Goal: Task Accomplishment & Management: Complete application form

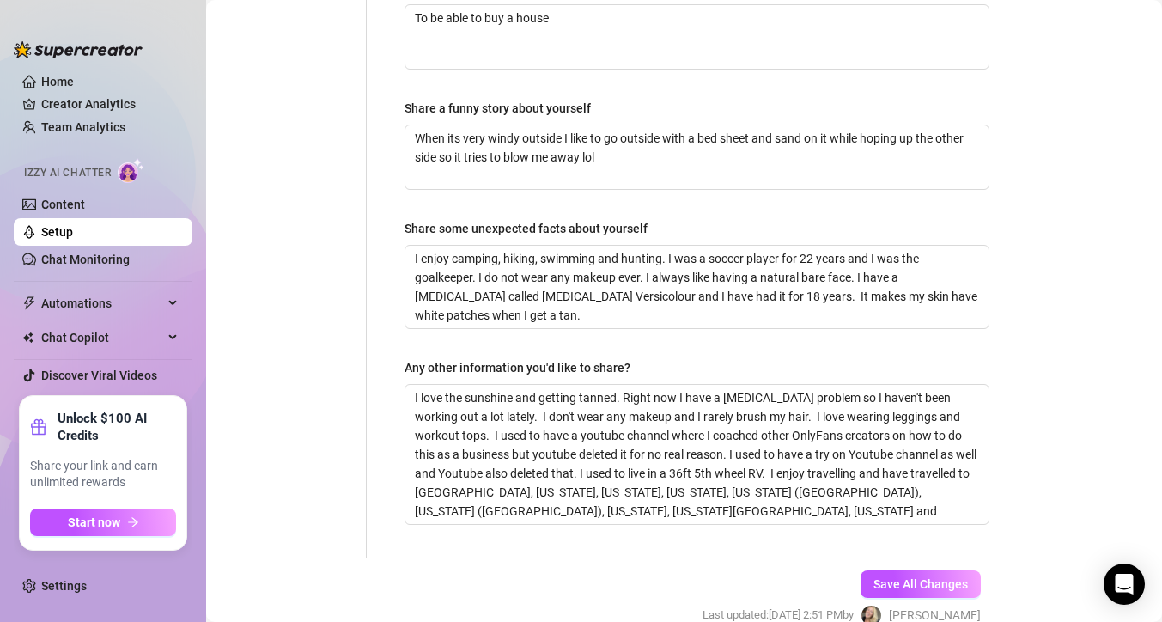
scroll to position [1233, 0]
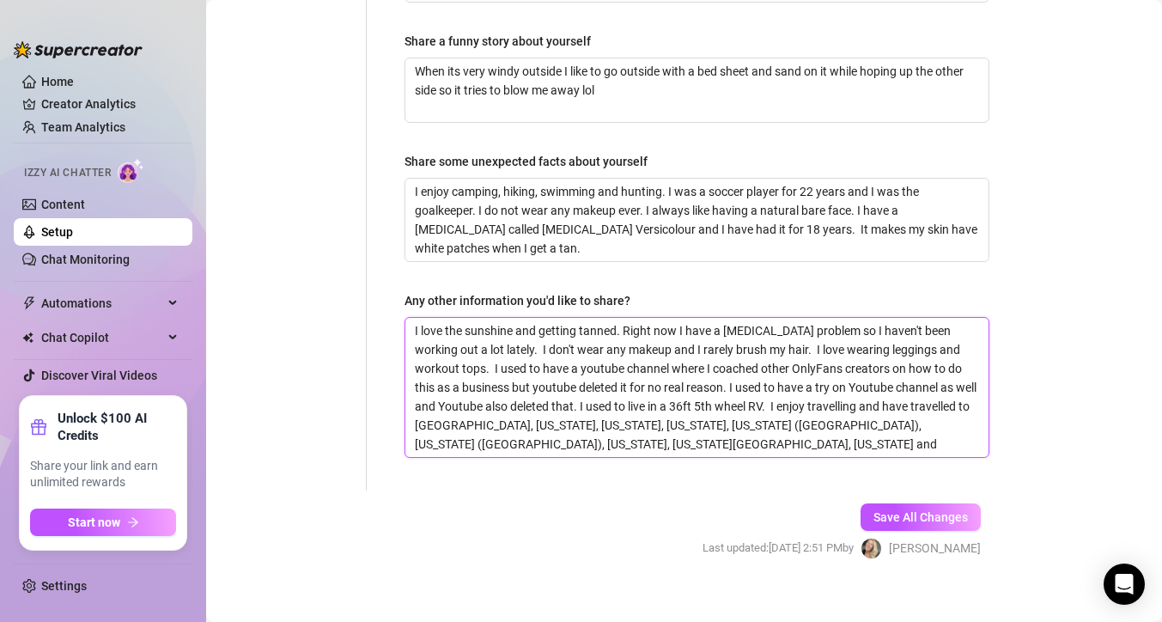
click at [607, 428] on textarea "I love the sunshine and getting tanned. Right now I have a [MEDICAL_DATA] probl…" at bounding box center [696, 387] width 583 height 139
type textarea "I love the sunshine and getting tanned. Right now I have a [MEDICAL_DATA] probl…"
type textarea "I love the sunshine and getting tanned. Right now I have a bad back problem so …"
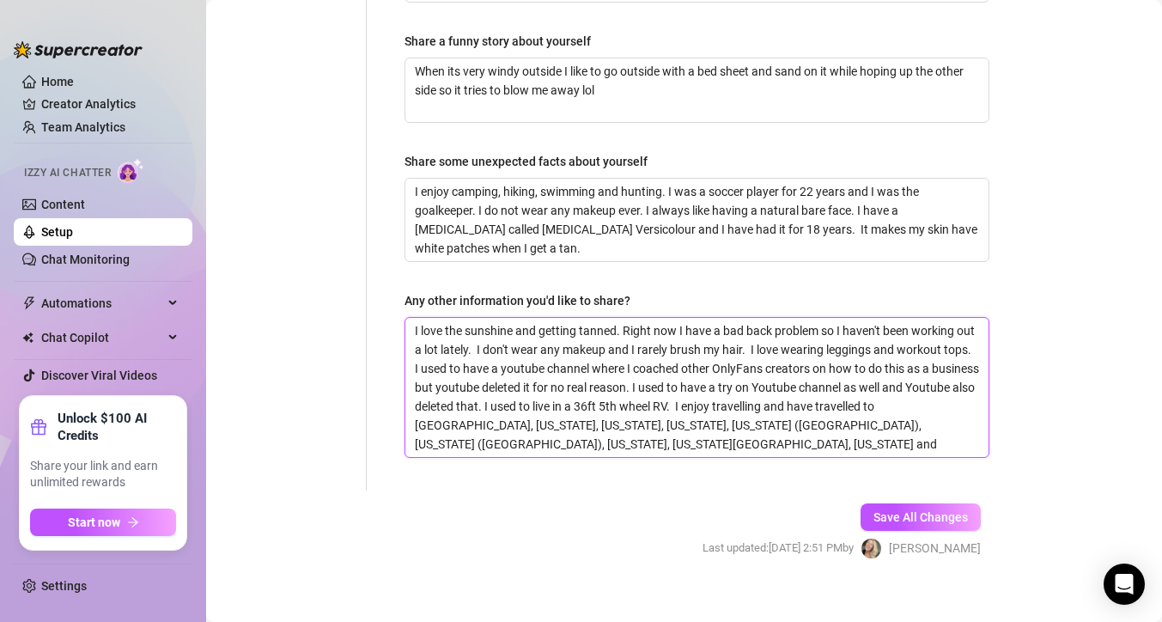
type textarea "I love the sunshine and getting tanned. Right now I have a bad back problem so …"
type textarea "I love the sunshine and getting tanned. Right now I have a [MEDICAL_DATA] probl…"
type textarea "I love the sunshine and getting tanned. Right now I have a bad back problem so …"
type textarea "I love the sunshine and getting tanned. Right now I have a [MEDICAL_DATA] probl…"
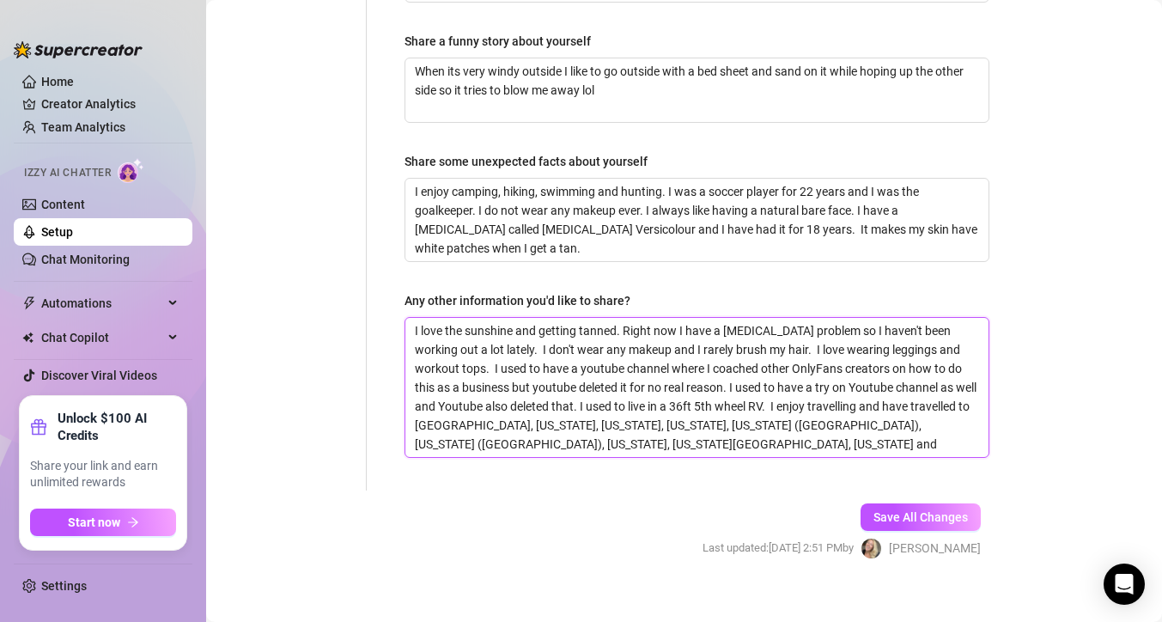
type textarea "I love the sunshine and getting tanned. Right now I have a [MEDICAL_DATA] probl…"
type textarea "I love the sunshine and getting tanned. Right now I have a bad back problem so …"
type textarea "I love the sunshine and getting tanned. Right now I have a [MEDICAL_DATA] probl…"
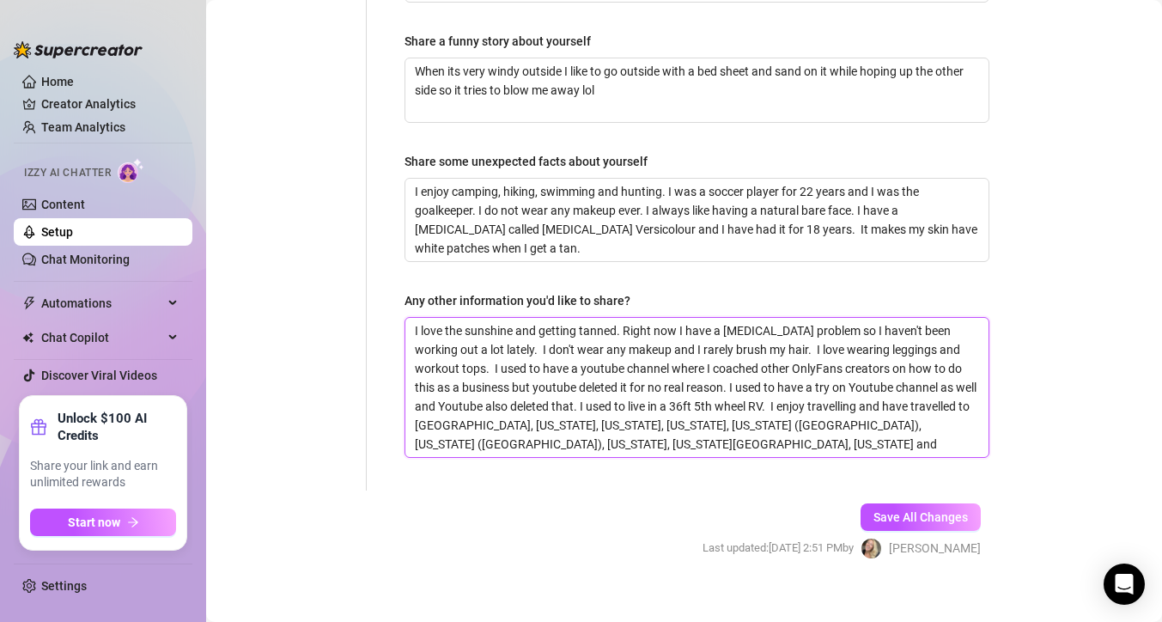
type textarea "I love the sunshine and getting tanned. Right now I have a [MEDICAL_DATA] probl…"
type textarea "I love the sunshine and getting tanned. Right now I have a bad back problem so …"
type textarea "I love the sunshine and getting tanned. Right now I have a [MEDICAL_DATA] probl…"
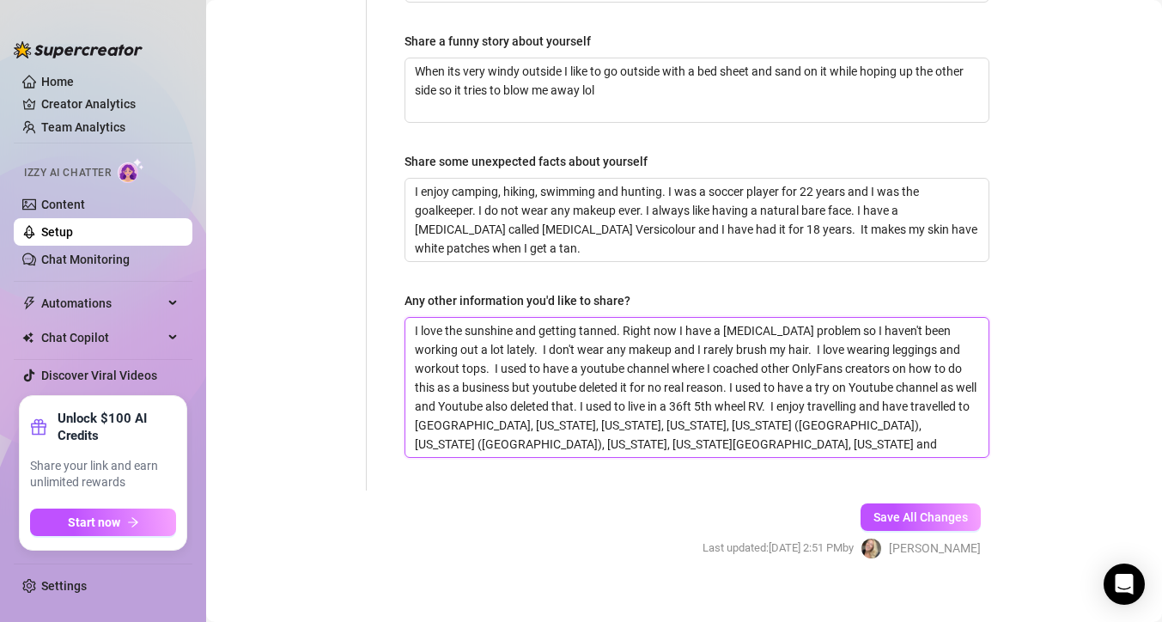
type textarea "I love the sunshine and getting tanned. Right now I have a [MEDICAL_DATA] probl…"
type textarea "I love the sunshine and getting tanned. Right now I have a bad back problem so …"
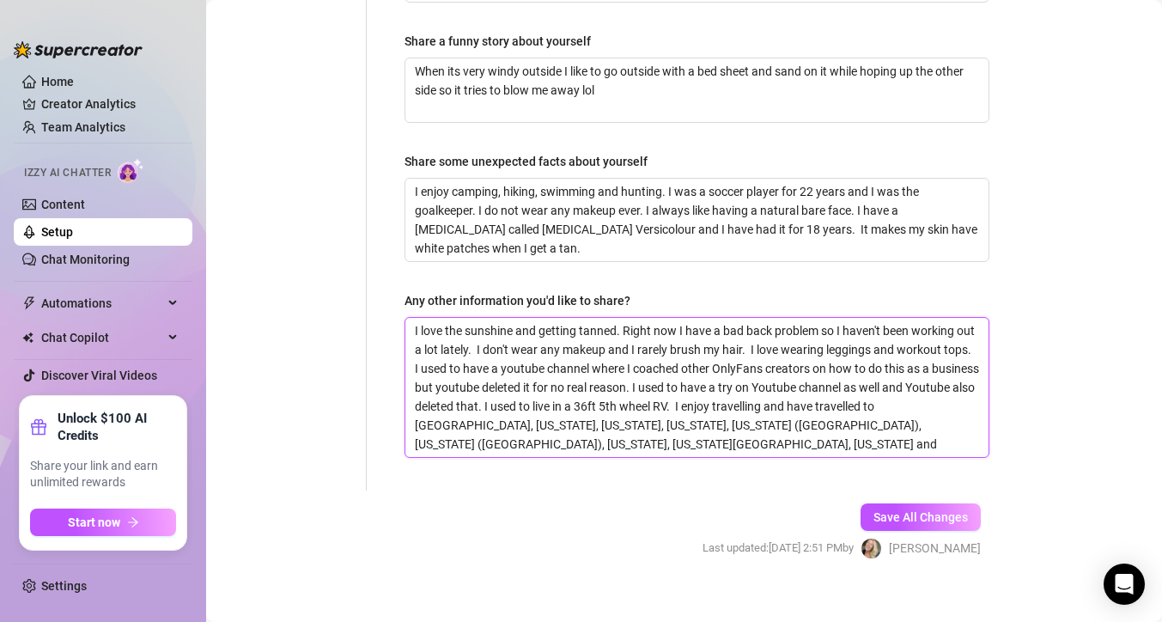
type textarea "I love the sunshine and getting tanned. Right now I have a [MEDICAL_DATA] probl…"
type textarea "I love the sunshine and getting tanned. Right now I have a bad back problem so …"
type textarea "I love the sunshine and getting tanned. Right now I have a [MEDICAL_DATA] probl…"
type textarea "I love the sunshine and getting tanned. Right now I have a bad back problem so …"
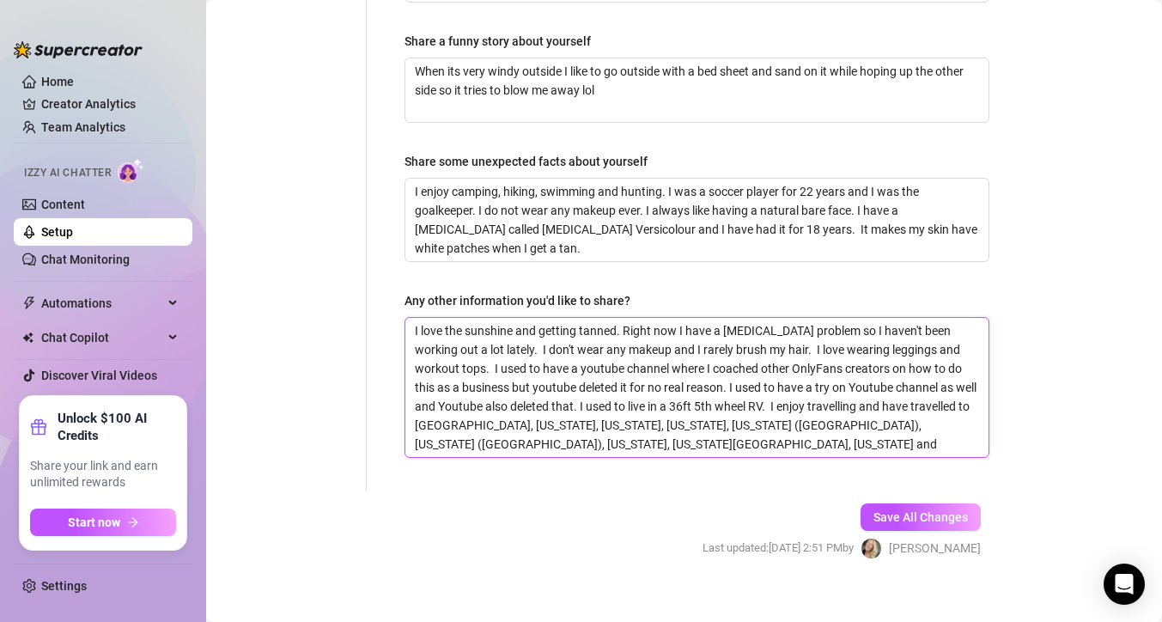
type textarea "I love the sunshine and getting tanned. Right now I have a [MEDICAL_DATA] probl…"
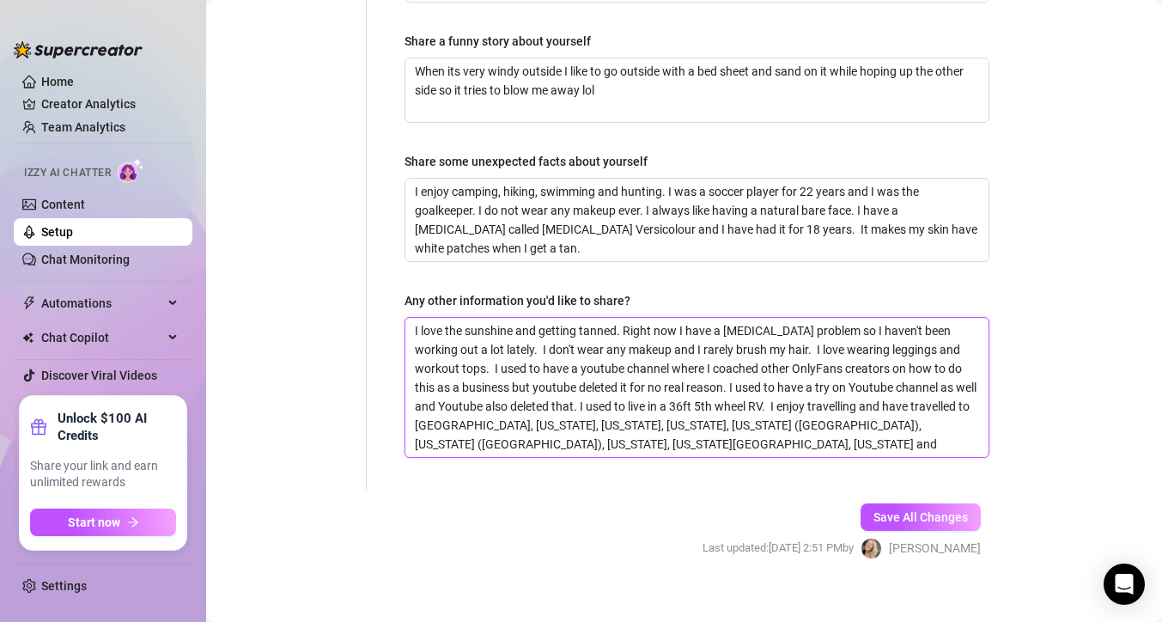
type textarea "I love the sunshine and getting tanned. Right now I have a [MEDICAL_DATA] probl…"
type textarea "I love the sunshine and getting tanned. Right now I have a bad back problem so …"
type textarea "I love the sunshine and getting tanned. Right now I have a [MEDICAL_DATA] probl…"
type textarea "I love the sunshine and getting tanned. Right now I have a bad back problem so …"
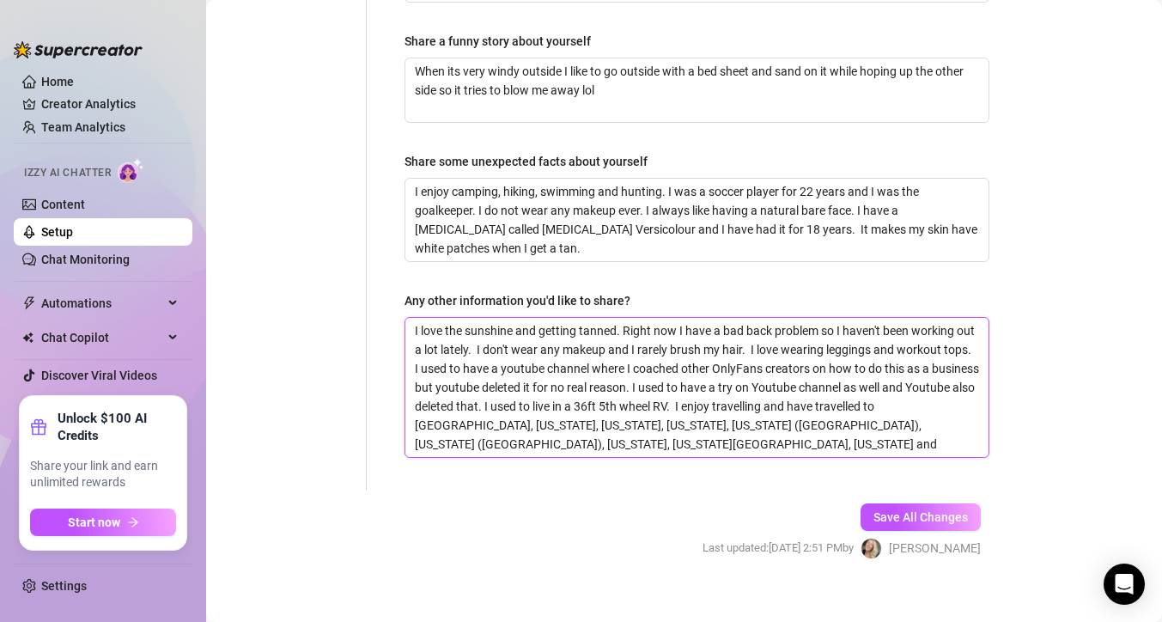
type textarea "I love the sunshine and getting tanned. Right now I have a [MEDICAL_DATA] probl…"
type textarea "I love the sunshine and getting tanned. Right now I have a bad back problem so …"
type textarea "I love the sunshine and getting tanned. Right now I have a [MEDICAL_DATA] probl…"
type textarea "I love the sunshine and getting tanned. Right now I have a bad back problem so …"
type textarea "I love the sunshine and getting tanned. Right now I have a [MEDICAL_DATA] probl…"
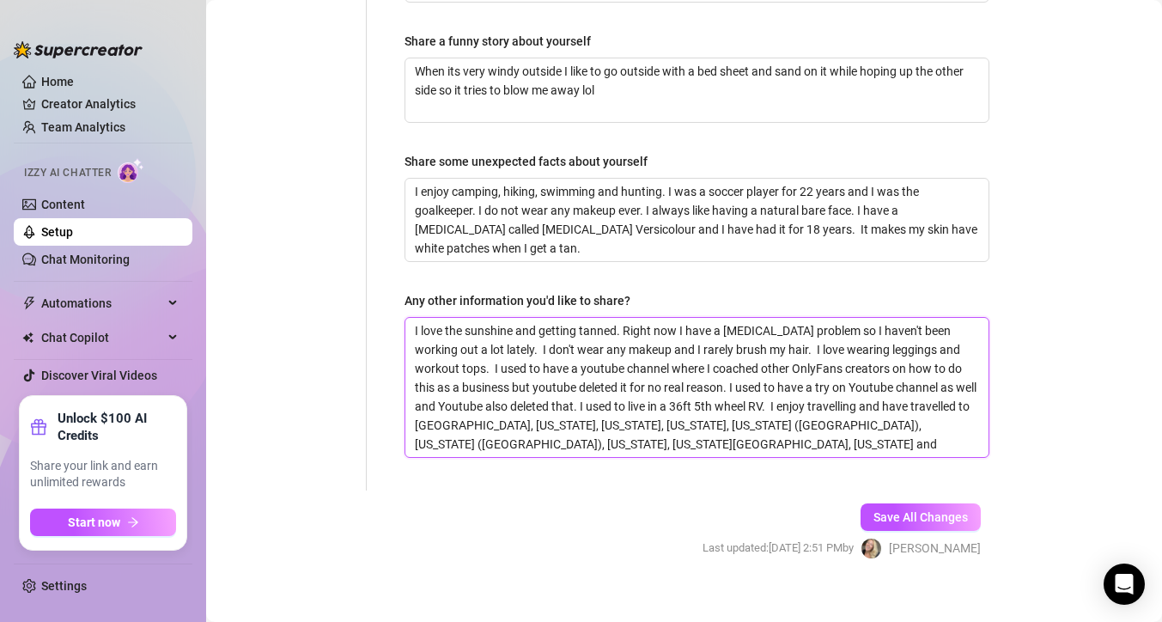
type textarea "I love the sunshine and getting tanned. Right now I have a [MEDICAL_DATA] probl…"
type textarea "I love the sunshine and getting tanned. Right now I have a bad back problem so …"
type textarea "I love the sunshine and getting tanned. Right now I have a [MEDICAL_DATA] probl…"
type textarea "I love the sunshine and getting tanned. Right now I have a bad back problem so …"
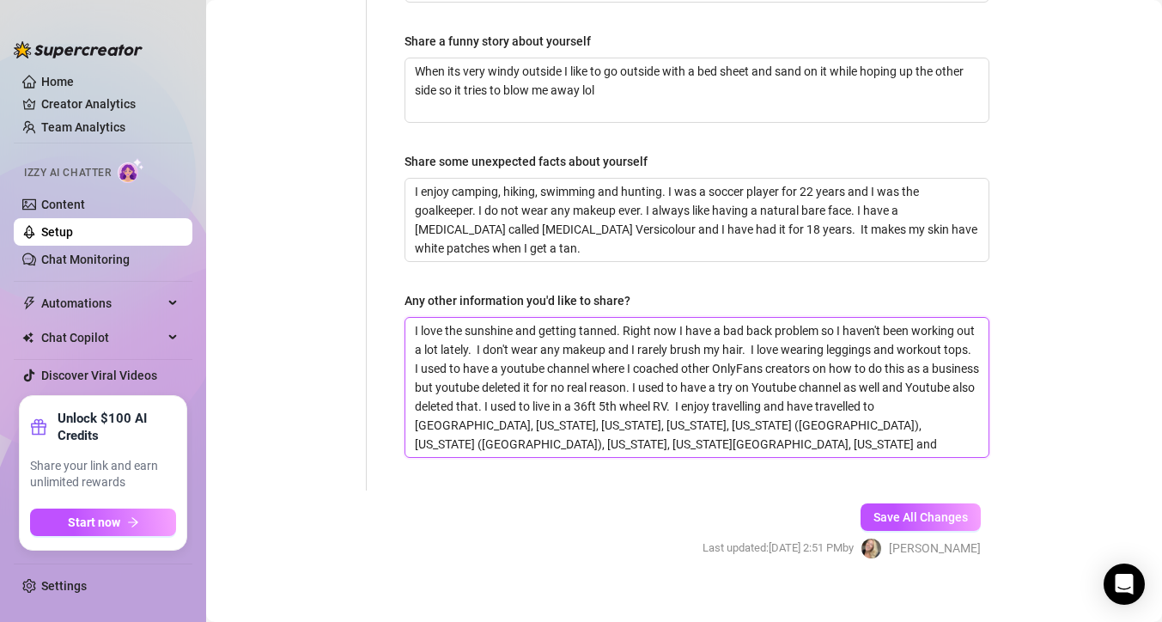
type textarea "I love the sunshine and getting tanned. Right now I have a [MEDICAL_DATA] probl…"
type textarea "I love the sunshine and getting tanned. Right now I have a bad back problem so …"
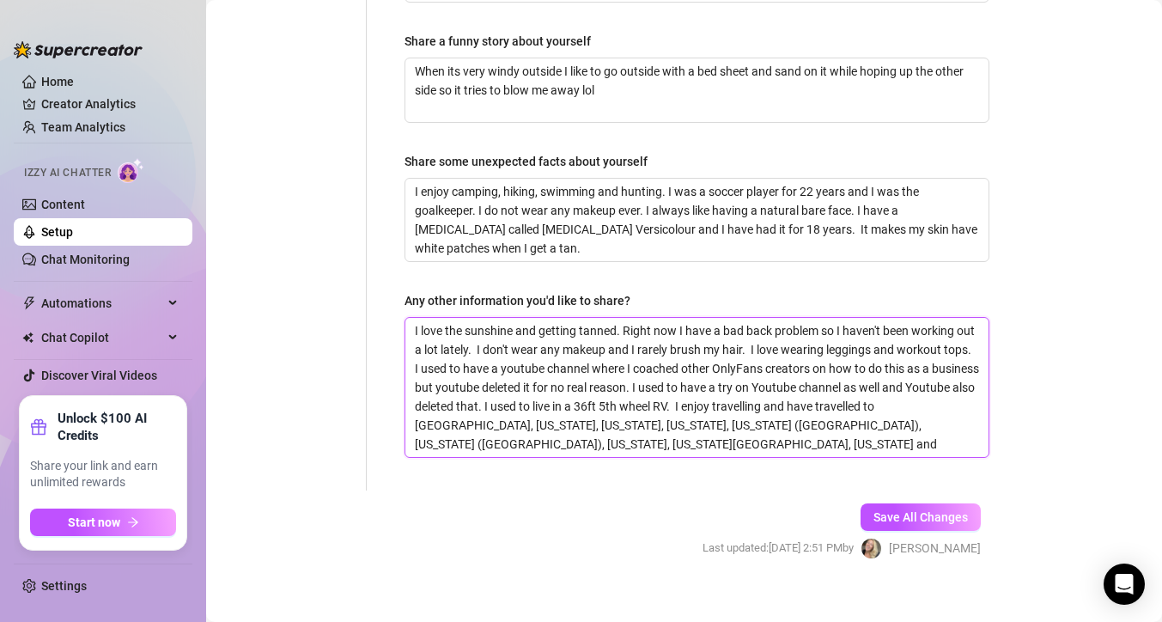
type textarea "I love the sunshine and getting tanned. Right now I have a [MEDICAL_DATA] probl…"
type textarea "I love the sunshine and getting tanned. Right now I have a bad back problem so …"
type textarea "I love the sunshine and getting tanned. Right now I have a [MEDICAL_DATA] probl…"
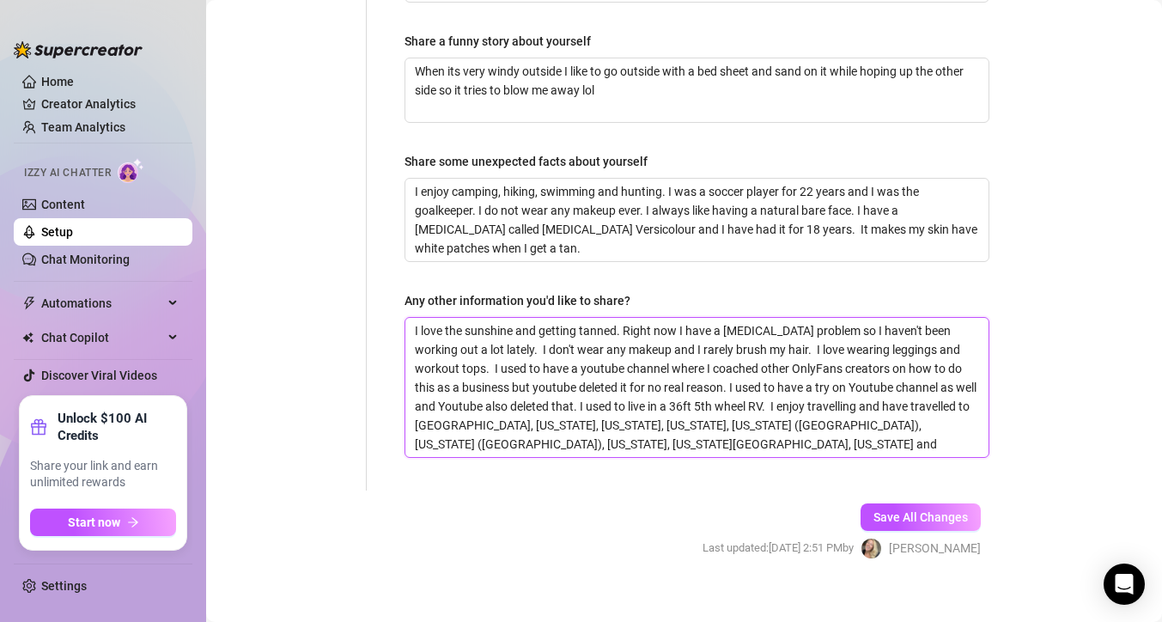
type textarea "I love the sunshine and getting tanned. Right now I have a bad back problem so …"
type textarea "I love the sunshine and getting tanned. Right now I have a [MEDICAL_DATA] probl…"
type textarea "I love the sunshine and getting tanned. Right now I have a bad back problem so …"
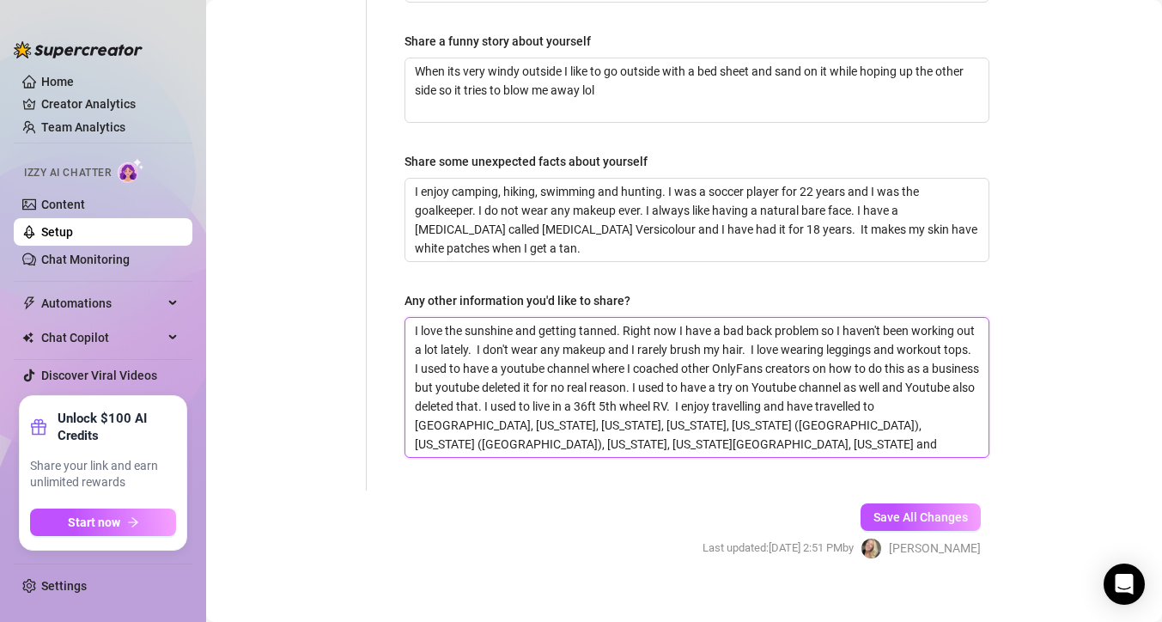
type textarea "I love the sunshine and getting tanned. Right now I have a [MEDICAL_DATA] probl…"
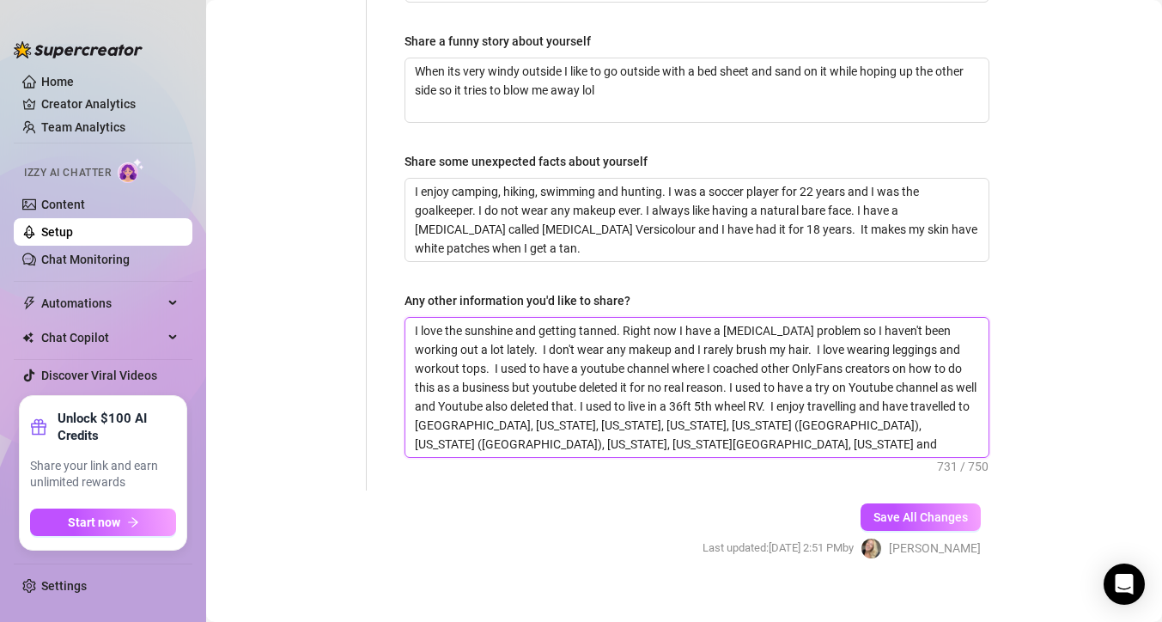
type textarea "I love the sunshine and getting tanned. Right now I have a bad back problem so …"
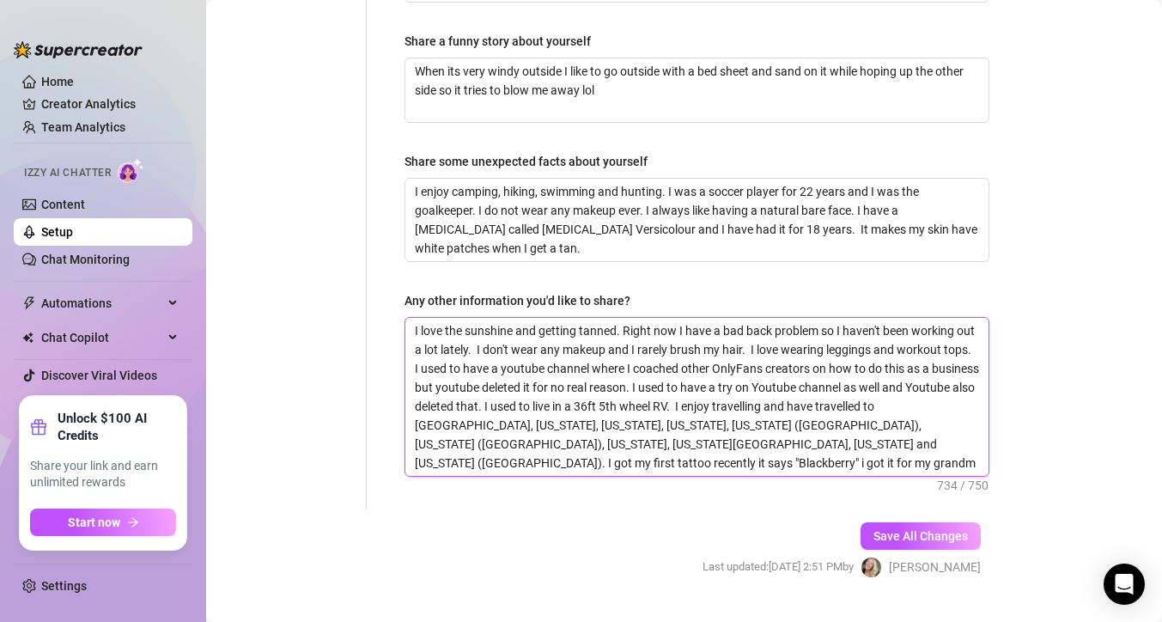
type textarea "I love the sunshine and getting tanned. Right now I have a bad back problem so …"
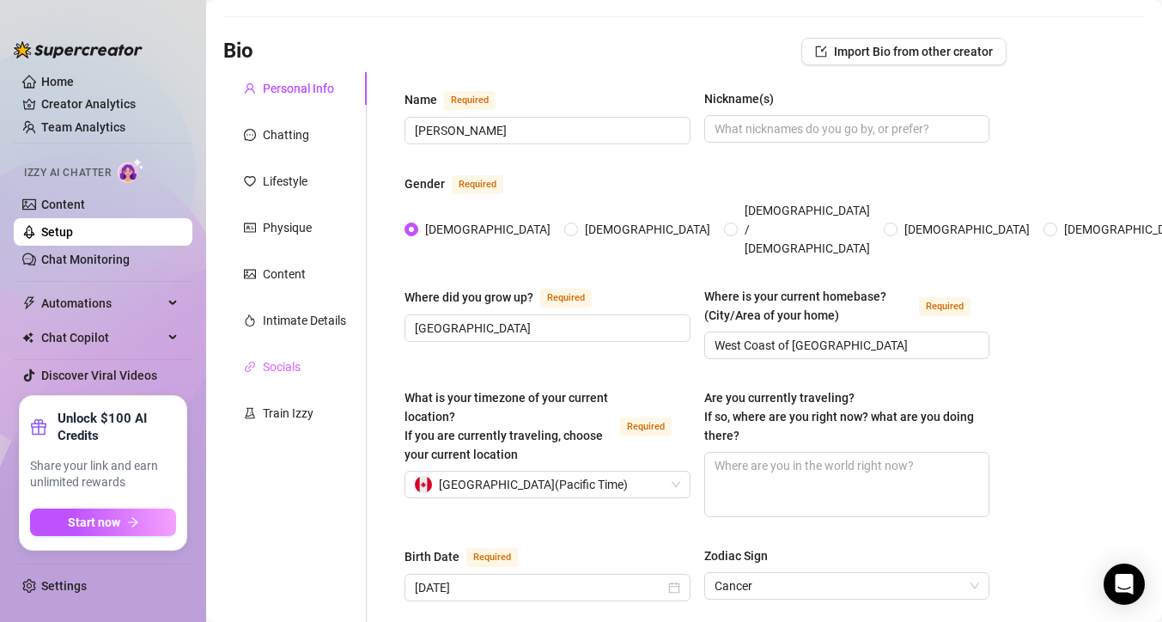
scroll to position [70, 0]
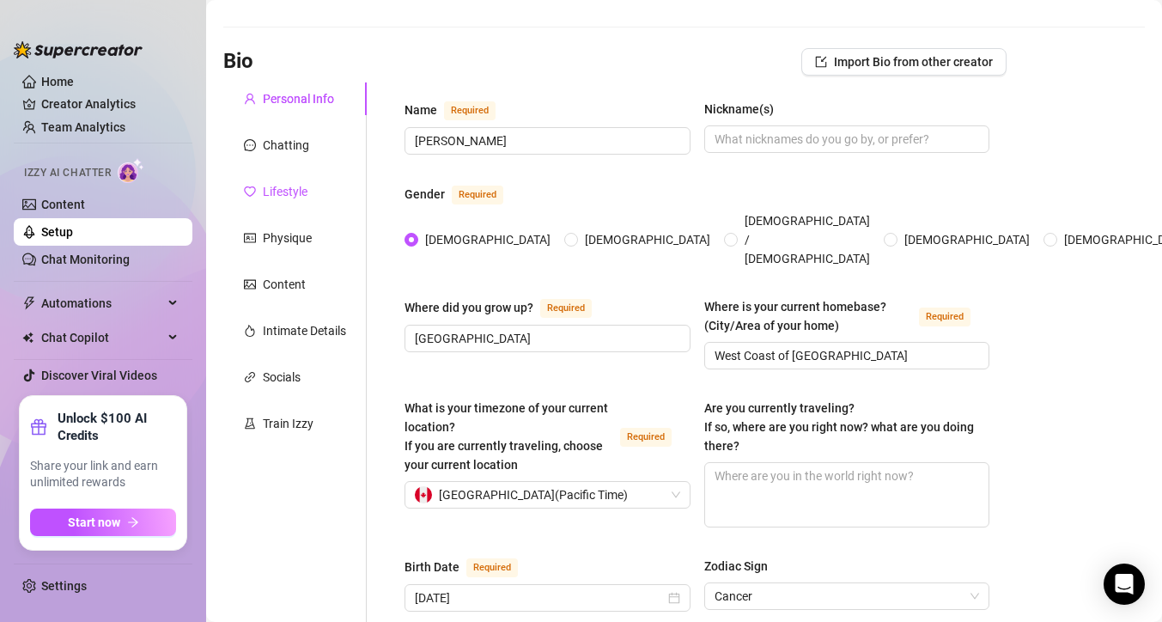
click at [294, 191] on div "Lifestyle" at bounding box center [285, 191] width 45 height 19
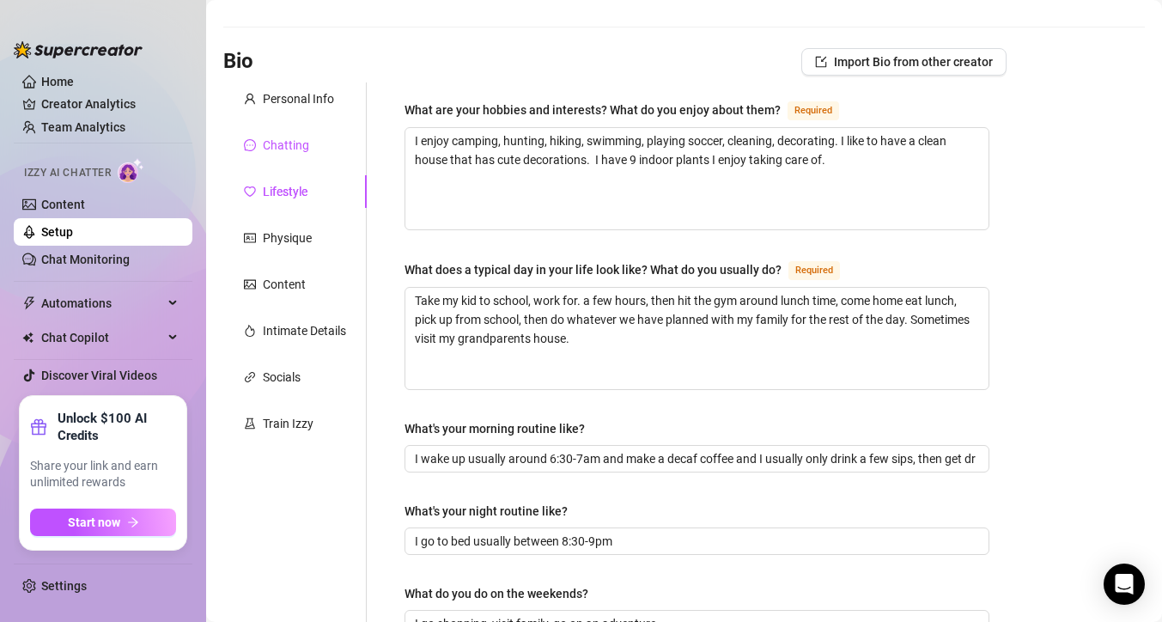
click at [295, 143] on div "Chatting" at bounding box center [286, 145] width 46 height 19
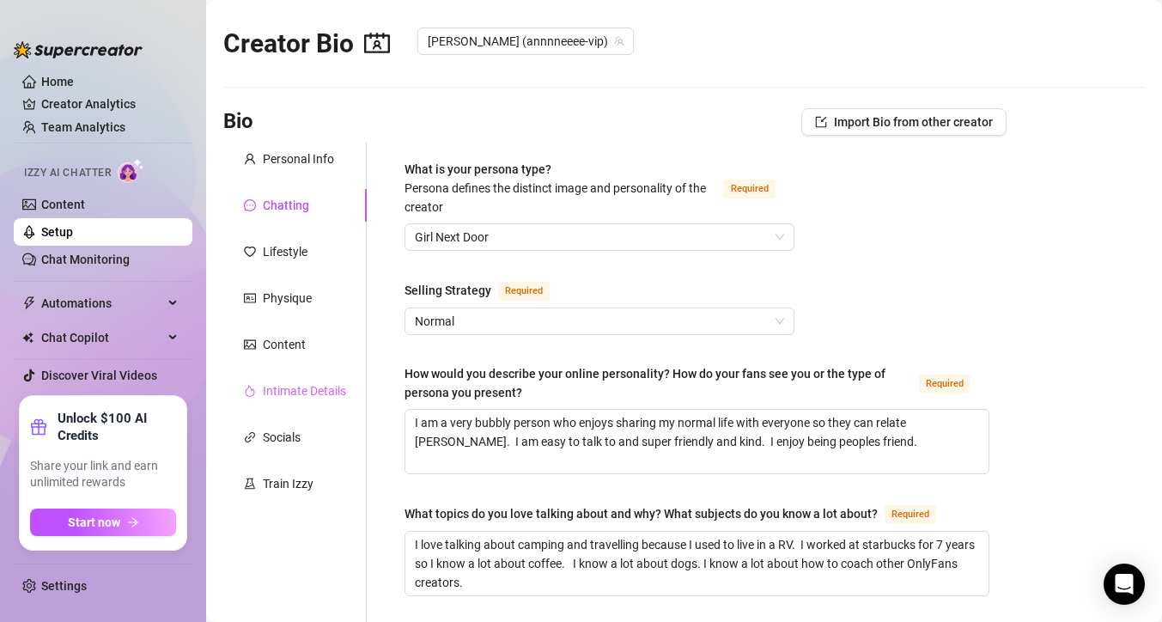
scroll to position [0, 0]
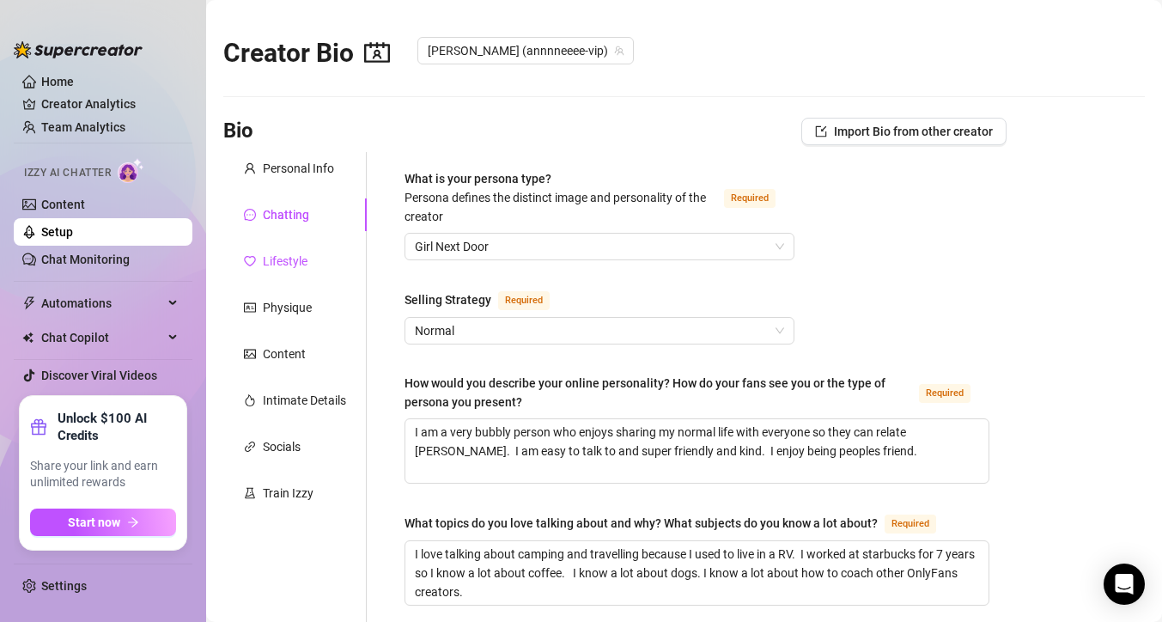
click at [291, 263] on div "Lifestyle" at bounding box center [285, 261] width 45 height 19
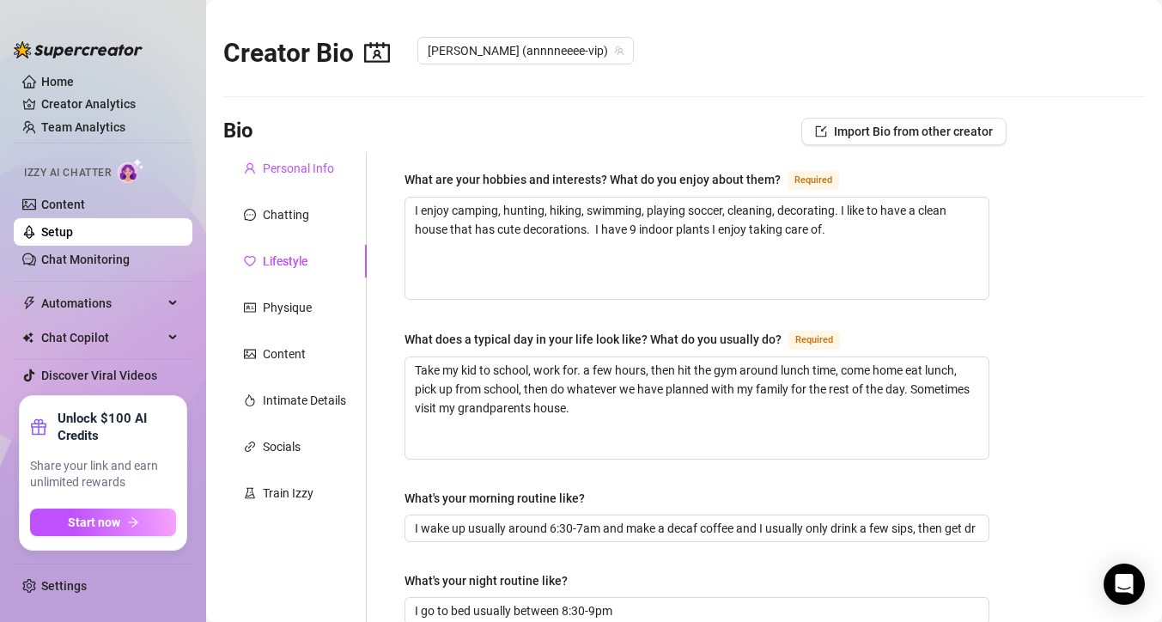
click at [296, 177] on div "Personal Info" at bounding box center [298, 168] width 71 height 19
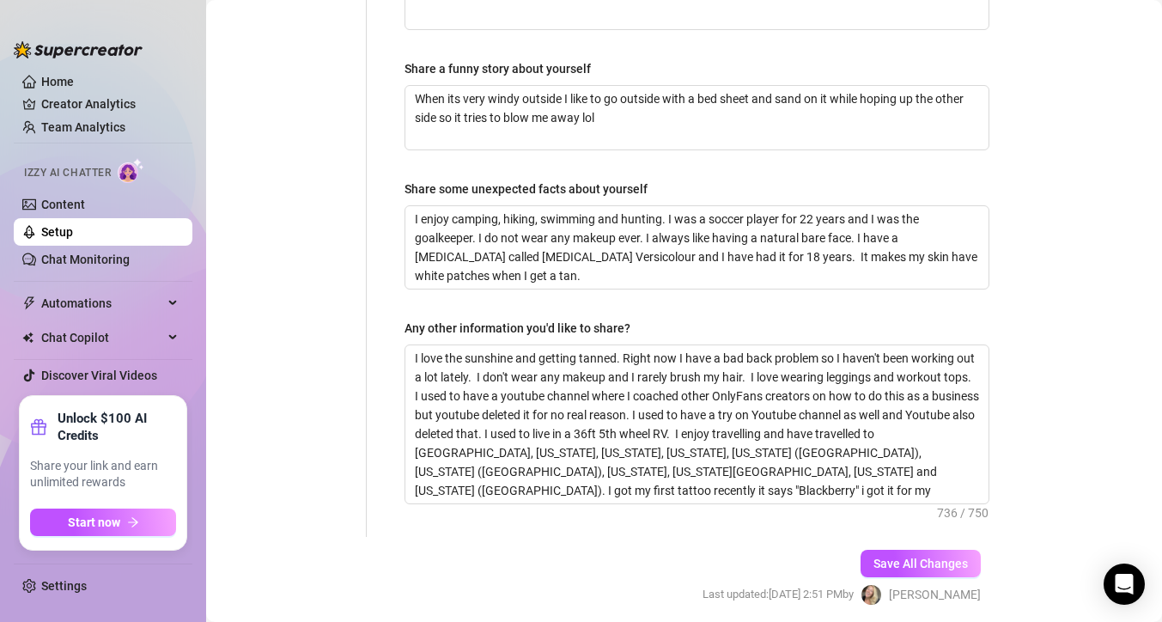
scroll to position [1252, 0]
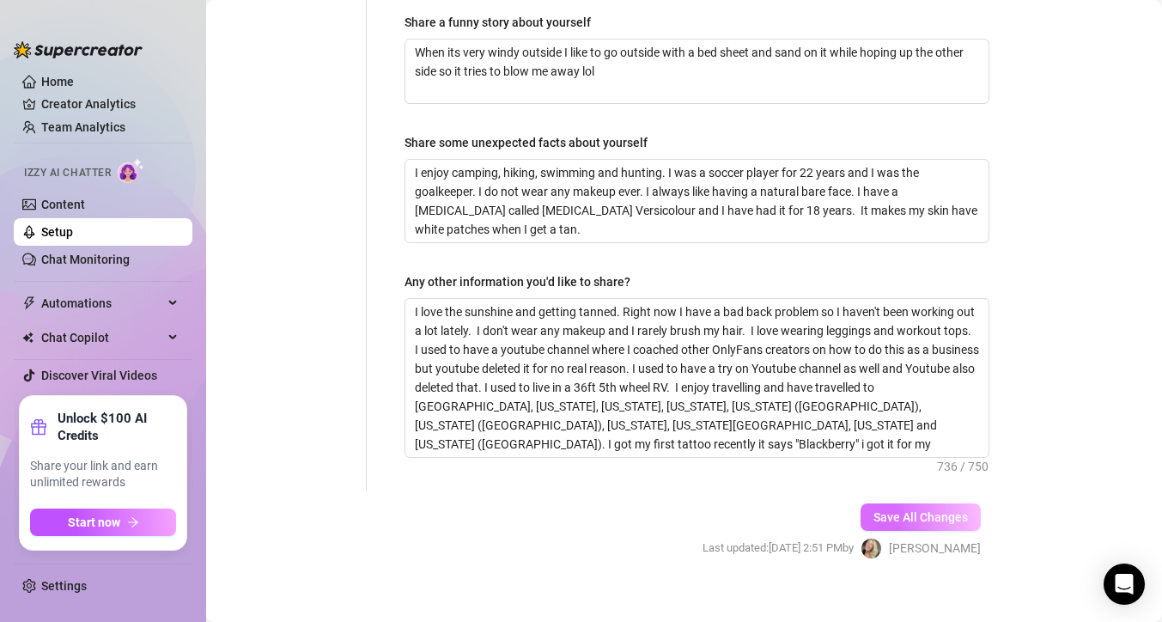
click at [873, 510] on span "Save All Changes" at bounding box center [920, 517] width 94 height 14
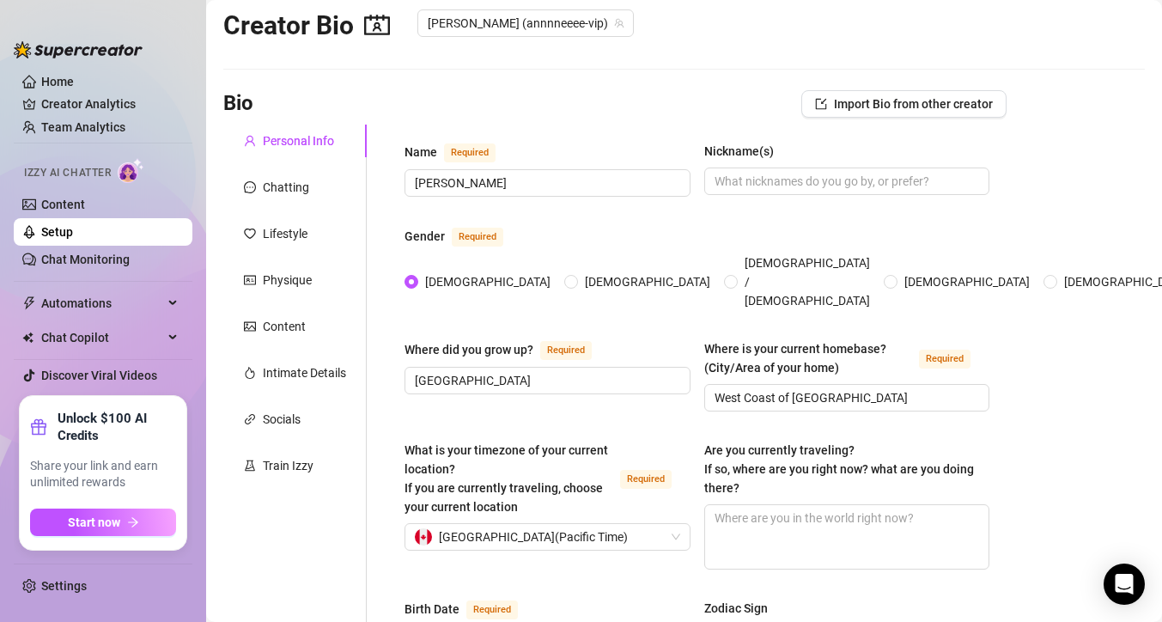
scroll to position [21, 0]
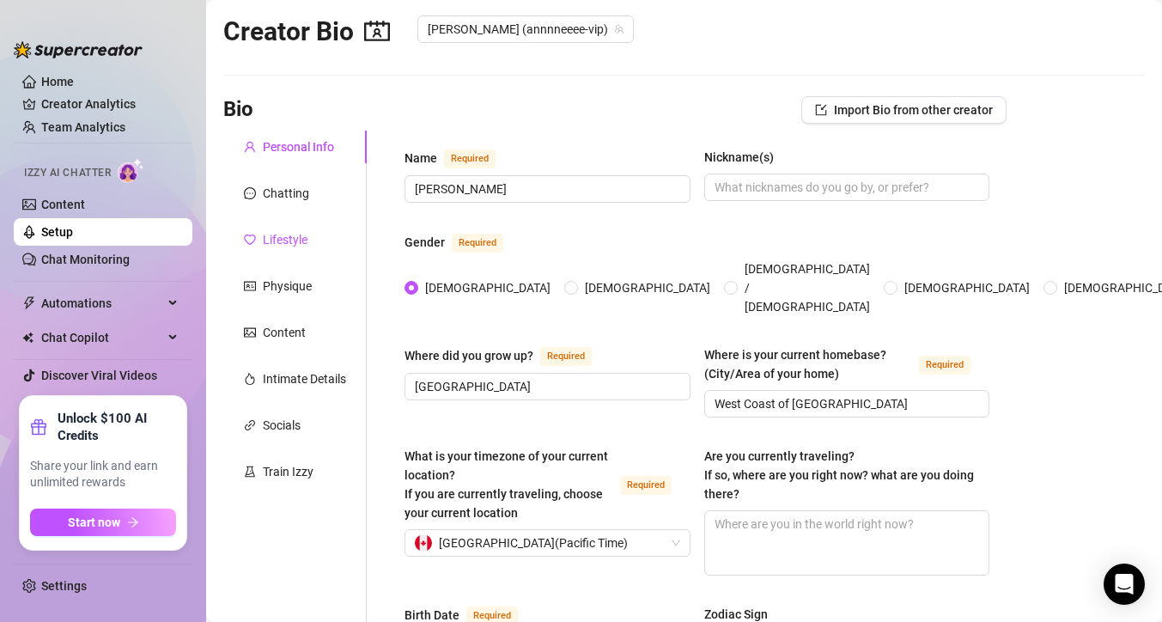
click at [294, 246] on div "Lifestyle" at bounding box center [285, 239] width 45 height 19
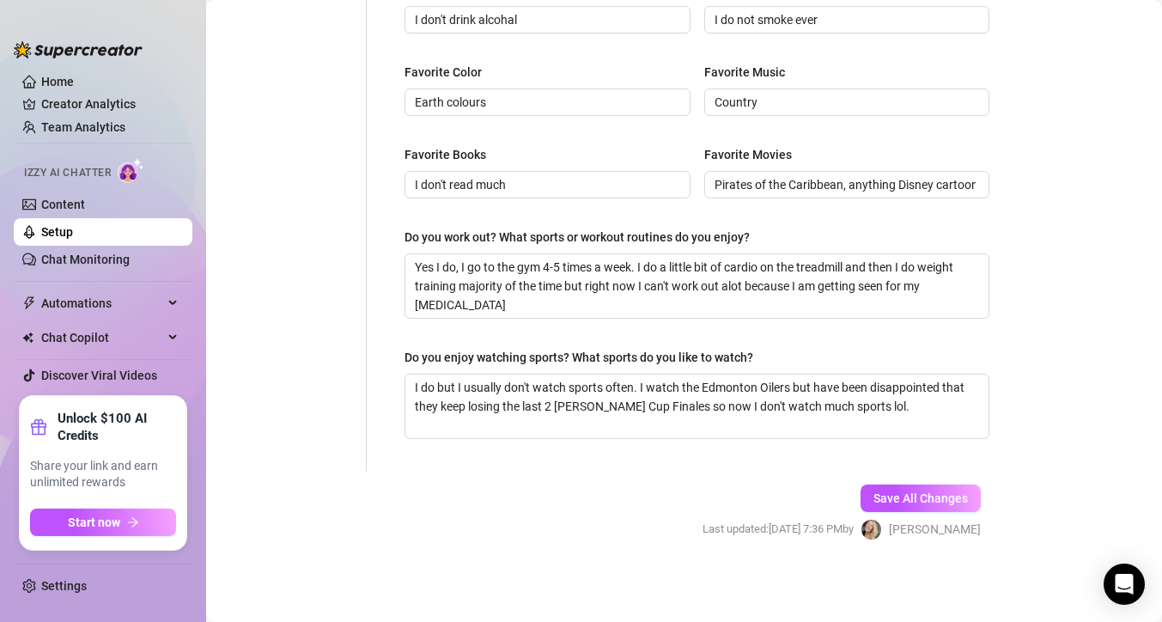
scroll to position [60, 0]
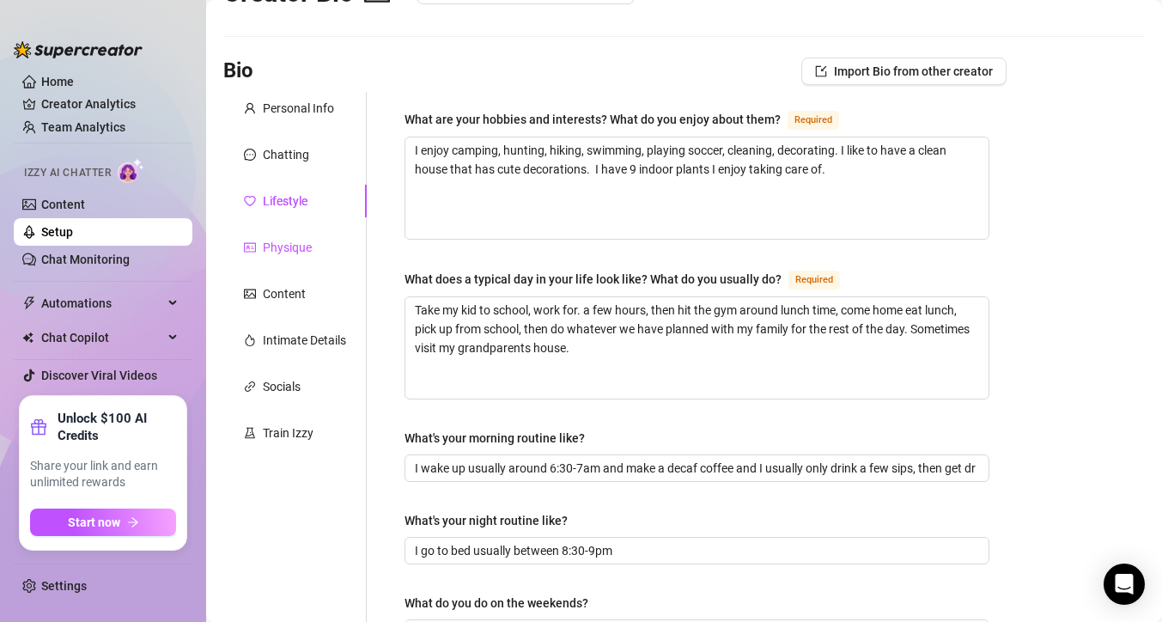
click at [295, 247] on div "Physique" at bounding box center [287, 247] width 49 height 19
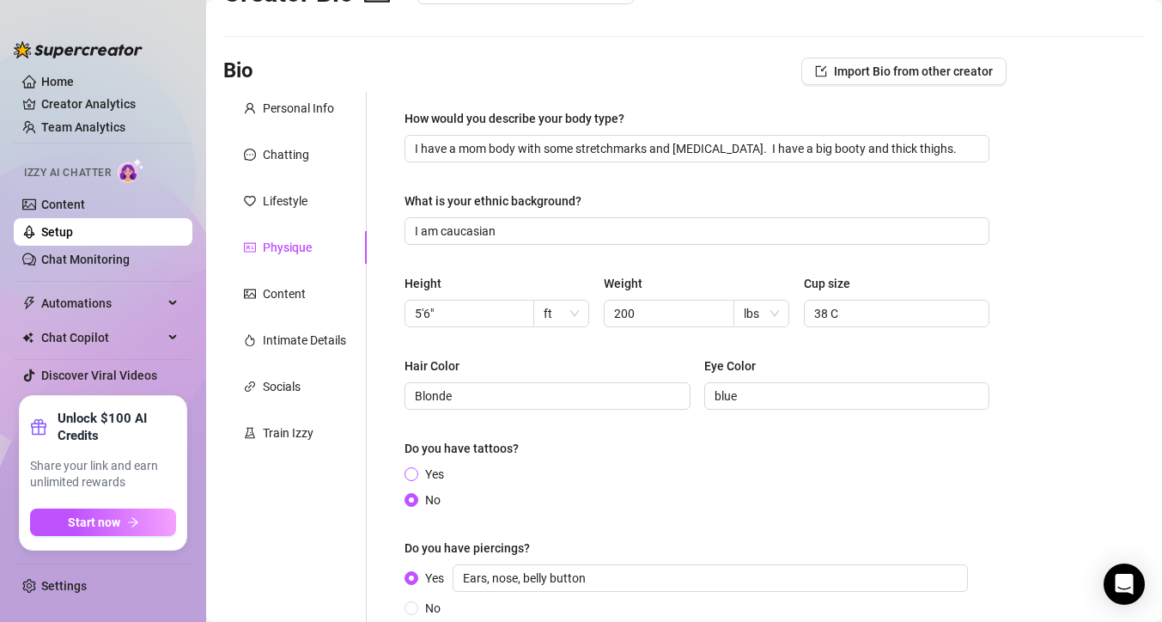
click at [416, 477] on span at bounding box center [411, 474] width 14 height 14
click at [416, 477] on input "Yes" at bounding box center [412, 475] width 7 height 11
radio input "true"
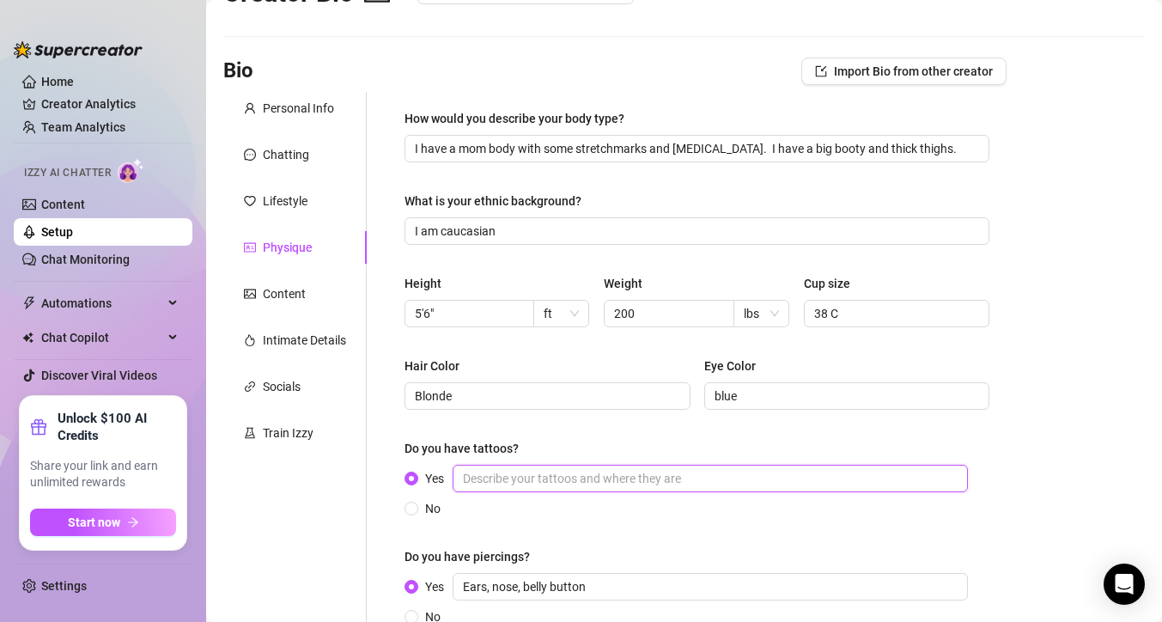
click at [490, 477] on input "Yes" at bounding box center [710, 478] width 515 height 27
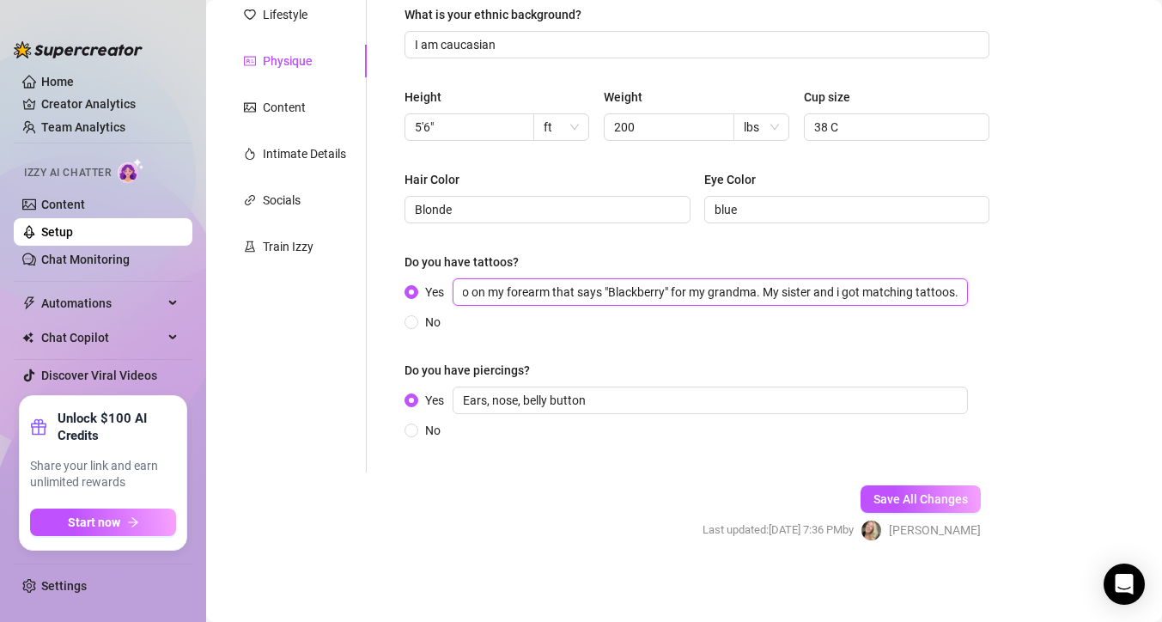
scroll to position [247, 0]
type input "i just got a tattoo on my forearm that says "Blackberry" for my grandma. My sis…"
click at [882, 491] on span "Save All Changes" at bounding box center [920, 498] width 94 height 14
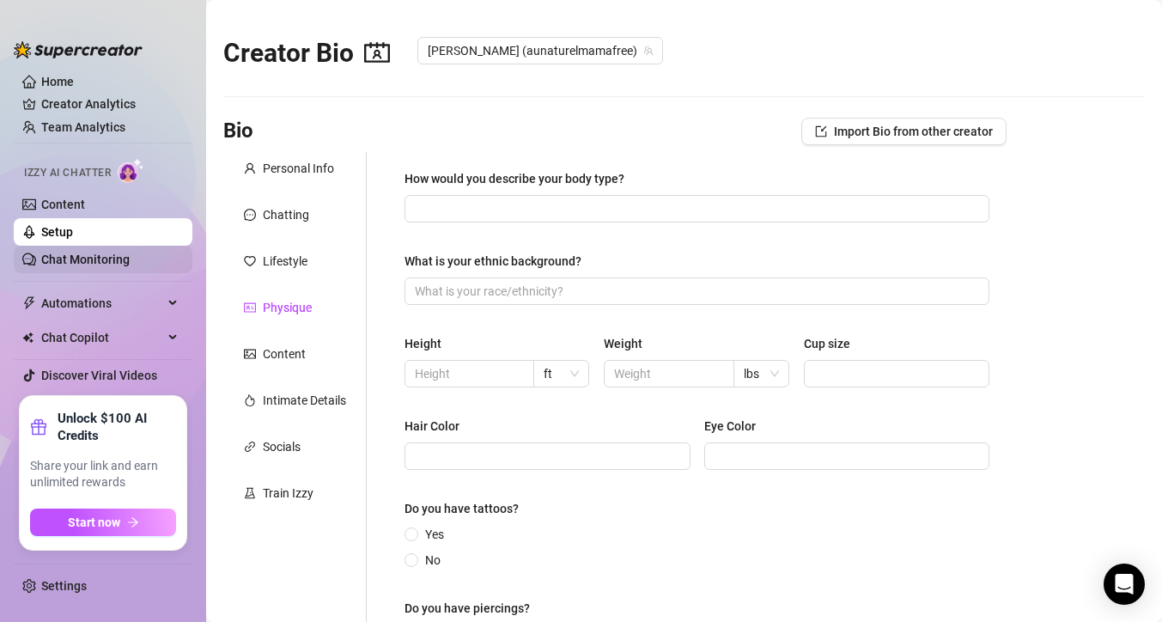
type input "I have a mom body with some stretchmarks and [MEDICAL_DATA]. I have a big booty…"
type input "I am caucasian"
type input "5'6""
type input "200"
type input "38 C"
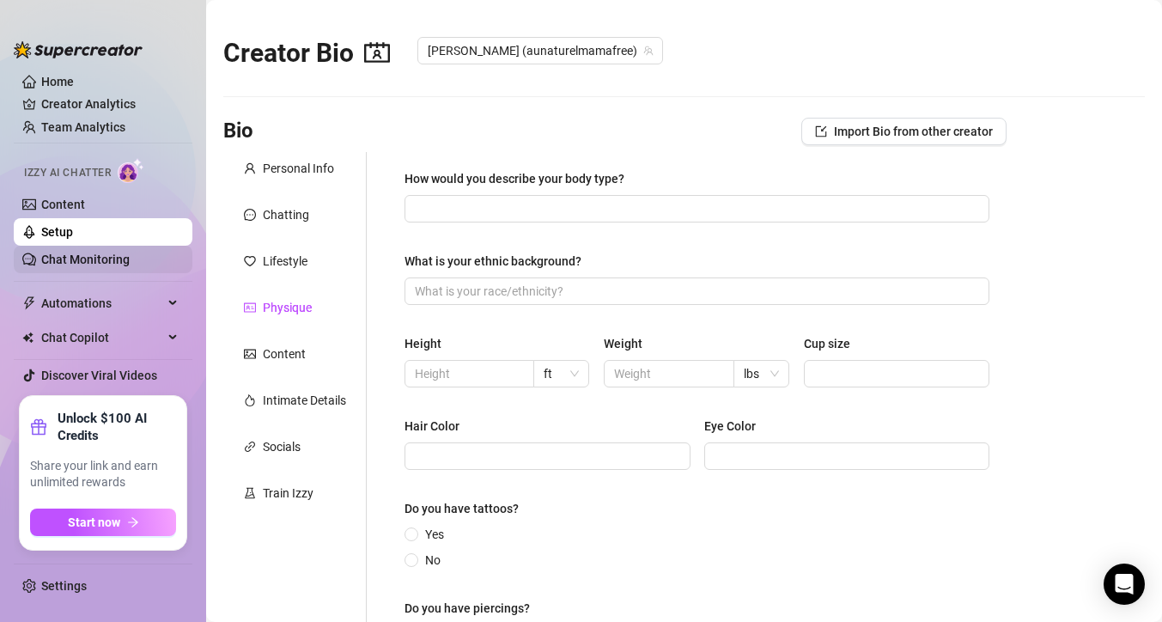
type input "Blonde"
type input "blue"
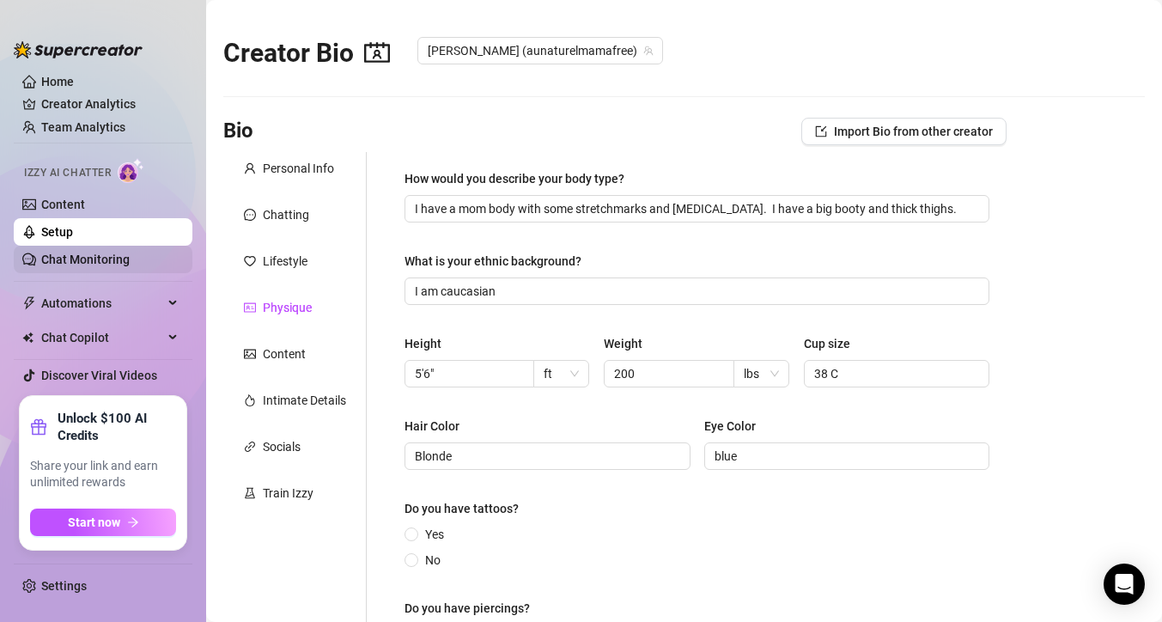
radio input "true"
click at [276, 312] on div "Physique" at bounding box center [287, 307] width 49 height 19
click at [416, 533] on input "Yes" at bounding box center [412, 535] width 7 height 11
radio input "true"
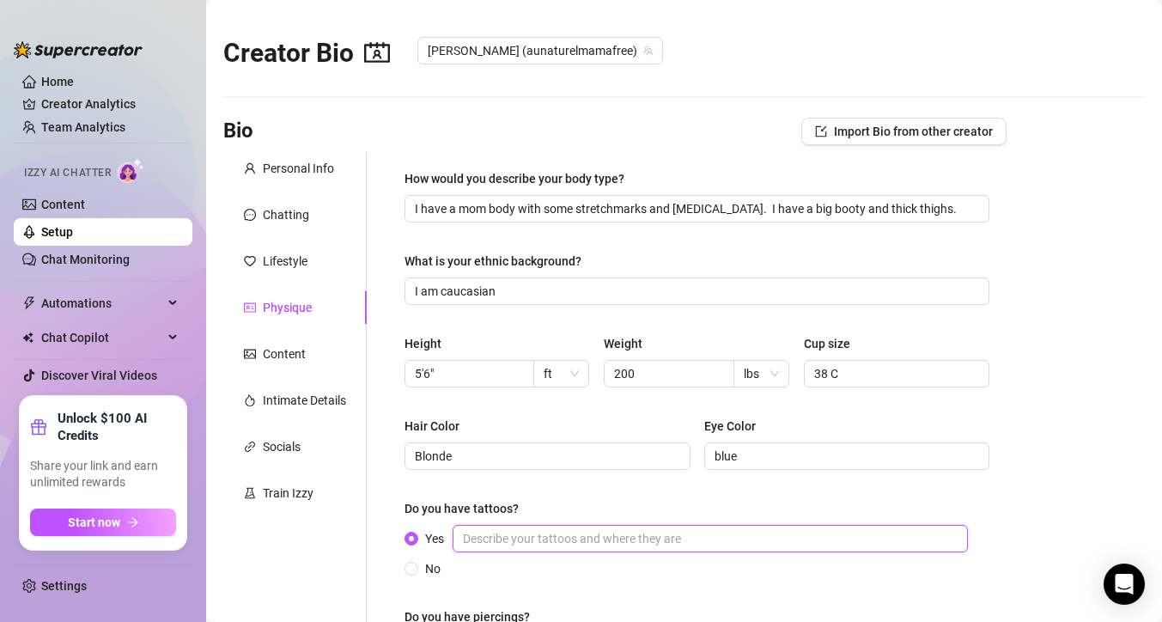
click at [541, 536] on input "Yes" at bounding box center [710, 538] width 515 height 27
type input "forearm tattoo that says "Blackberry". I got it for my grandma"
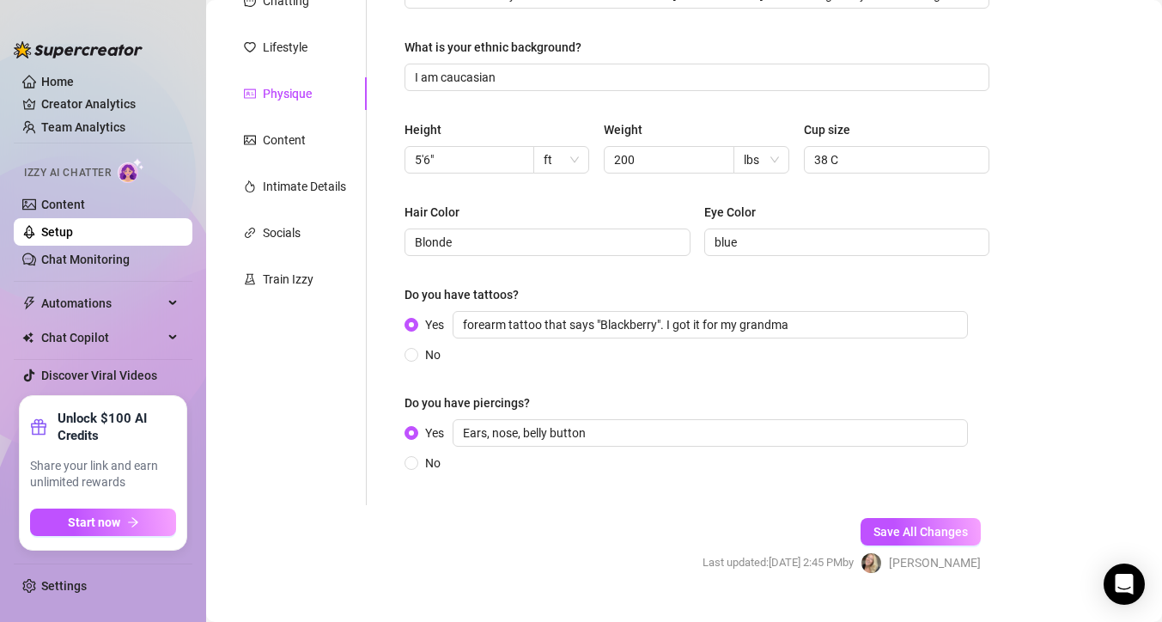
scroll to position [247, 0]
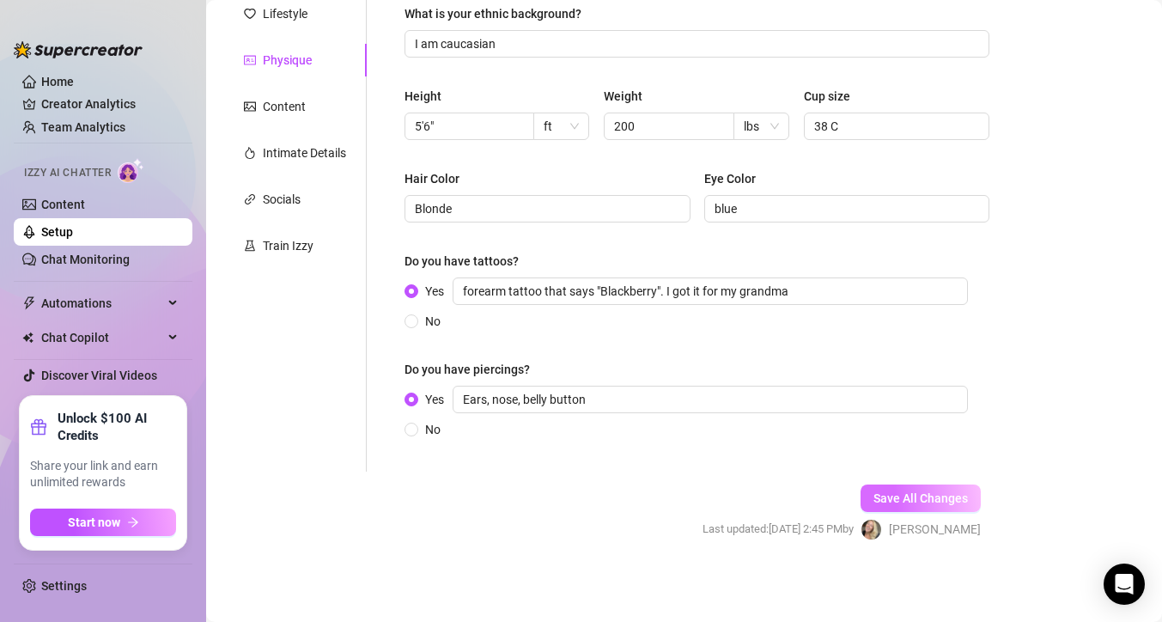
click at [875, 491] on span "Save All Changes" at bounding box center [920, 498] width 94 height 14
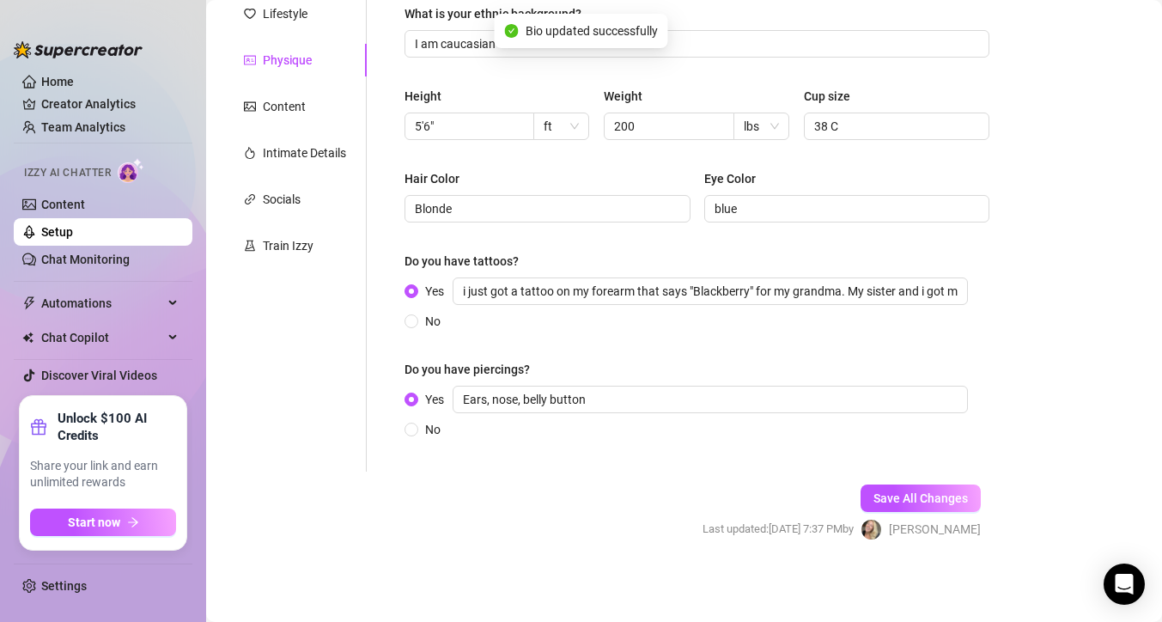
scroll to position [247, 0]
click at [894, 504] on span "Save All Changes" at bounding box center [920, 498] width 94 height 14
